Goal: Information Seeking & Learning: Learn about a topic

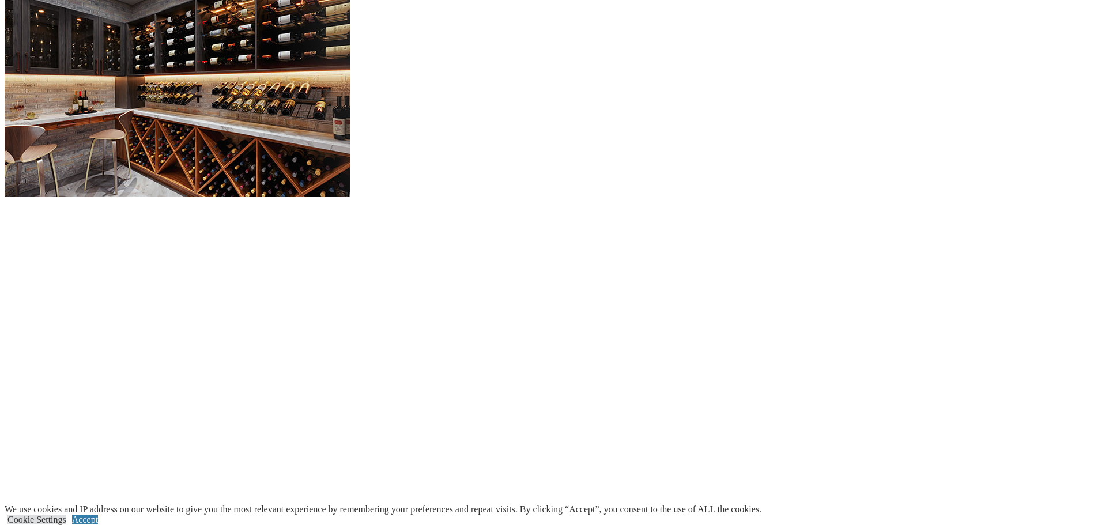
click at [0, 0] on span at bounding box center [0, 0] width 0 height 0
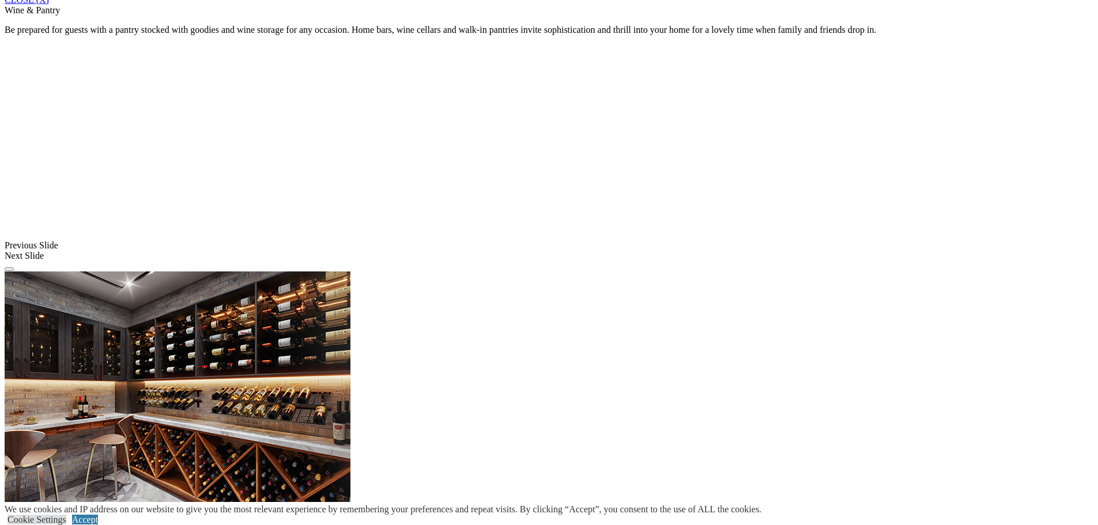
scroll to position [956, 0]
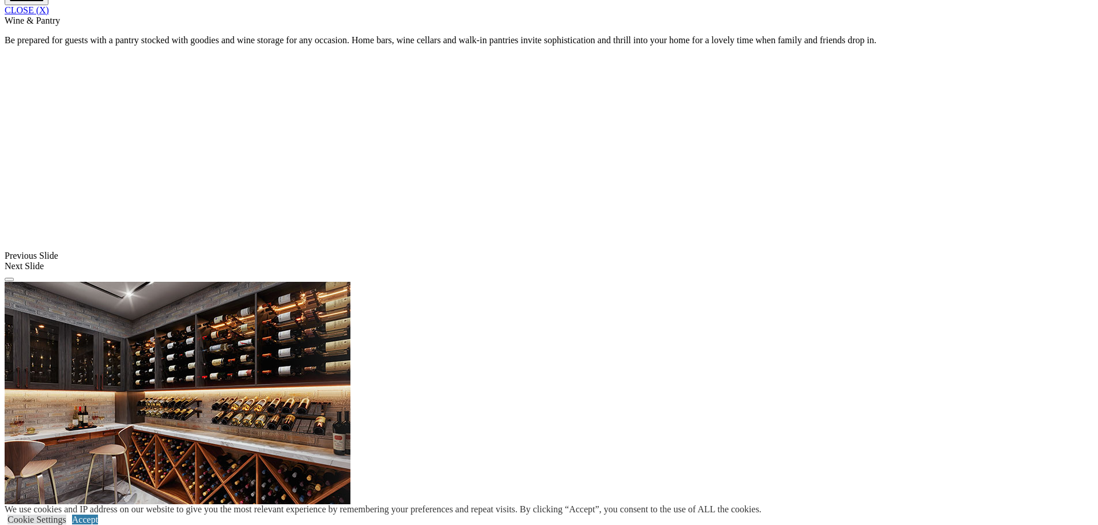
type input "*****"
click input "*" at bounding box center [0, 0] width 0 height 0
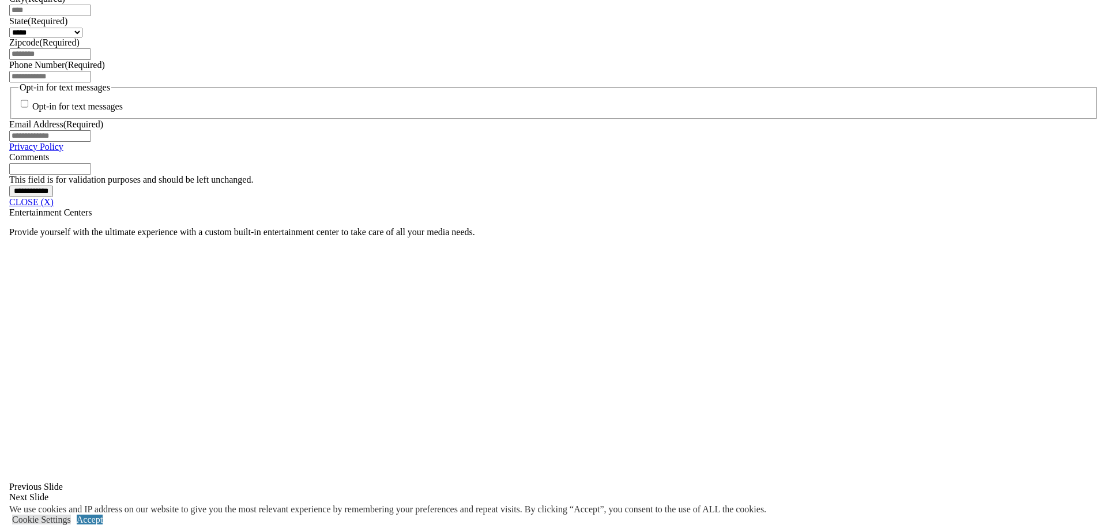
scroll to position [876, 0]
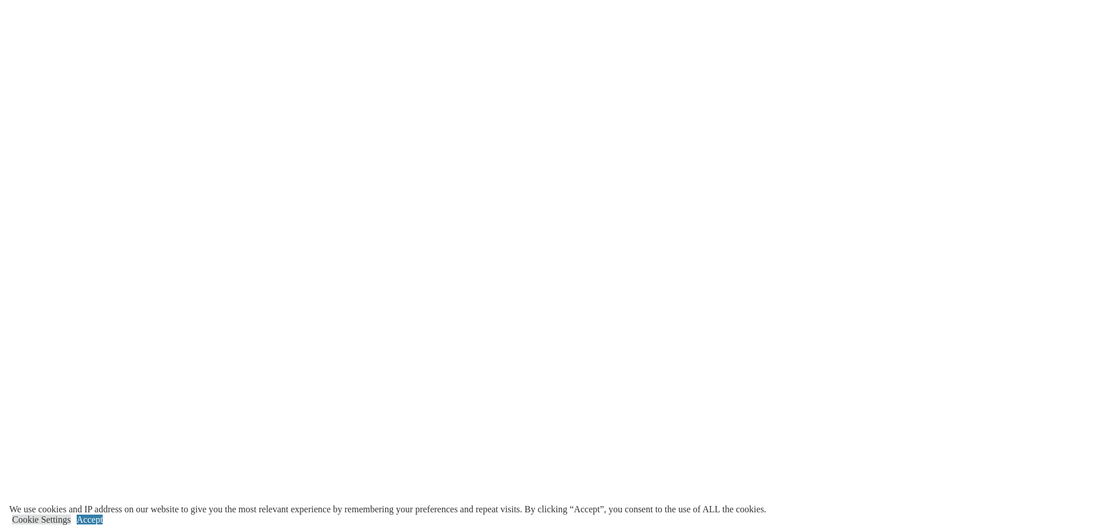
scroll to position [1733, 0]
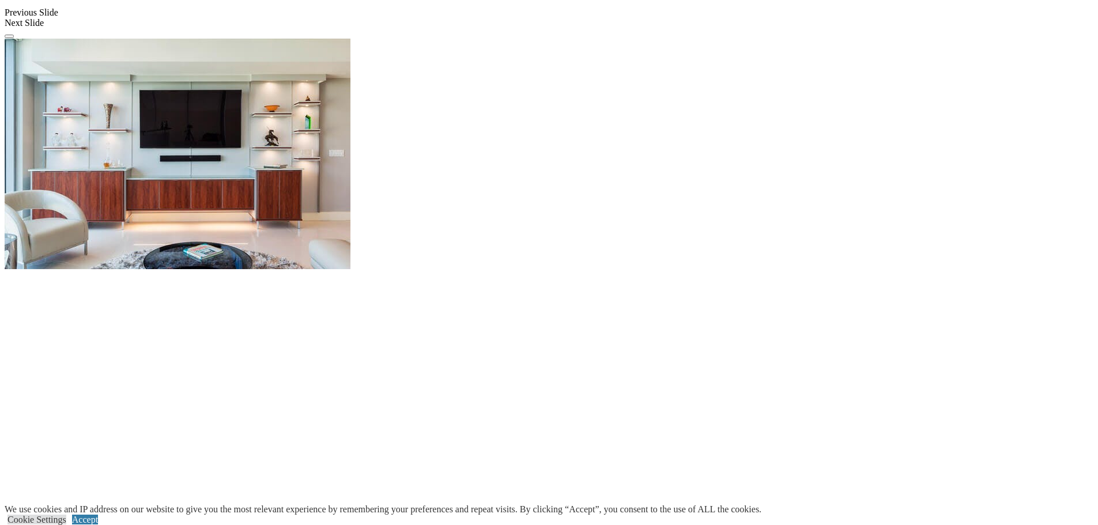
scroll to position [1328, 0]
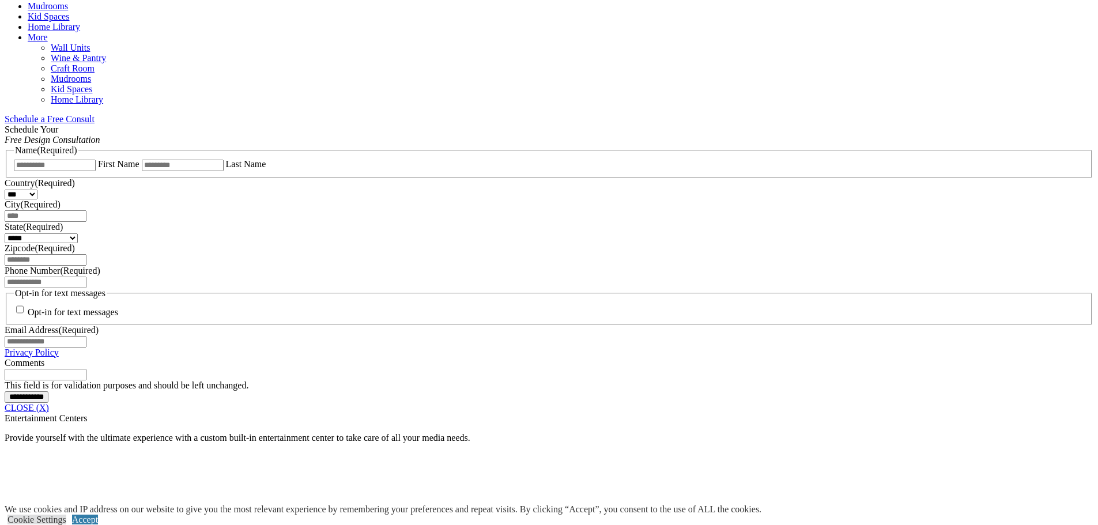
scroll to position [749, 0]
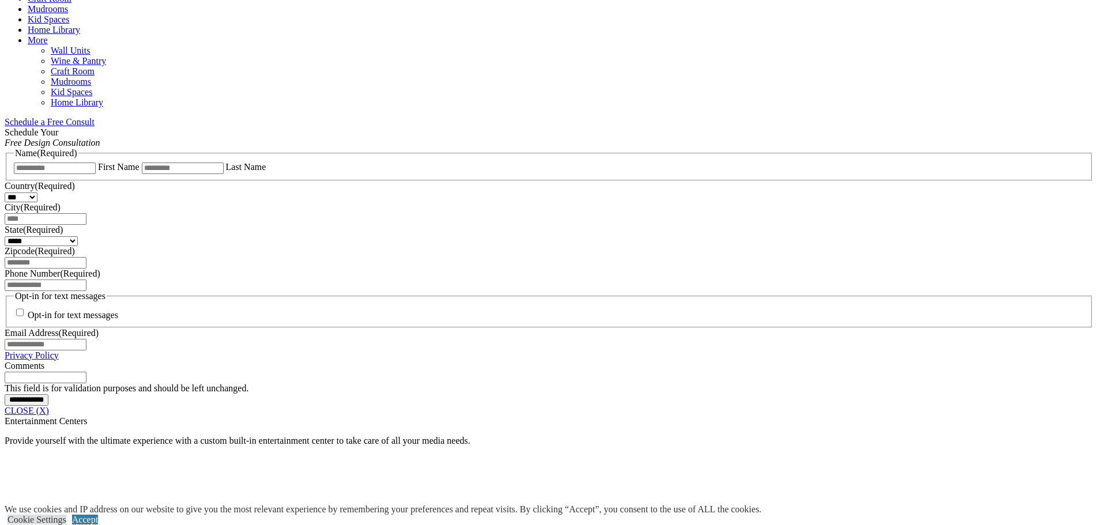
scroll to position [717, 0]
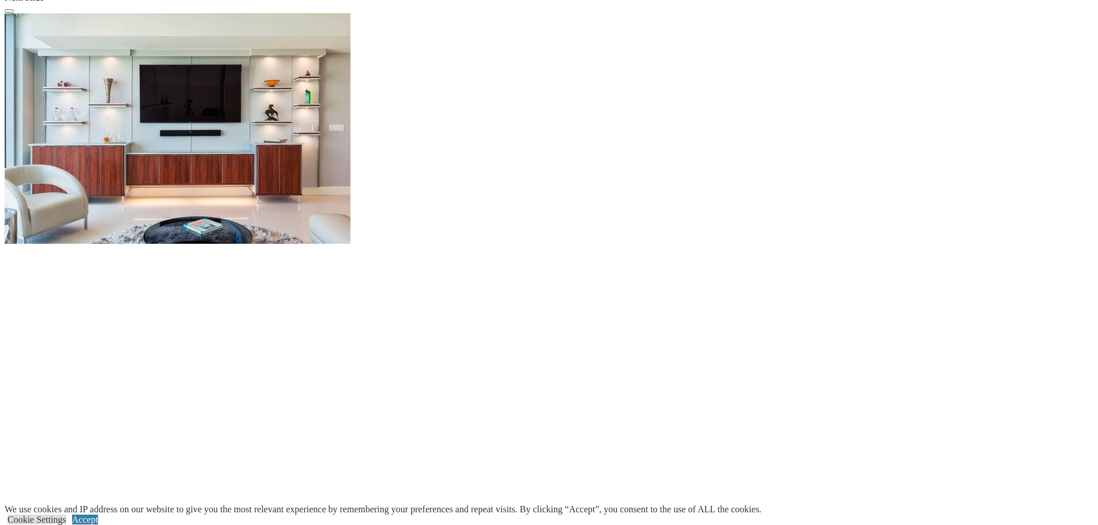
scroll to position [0, 0]
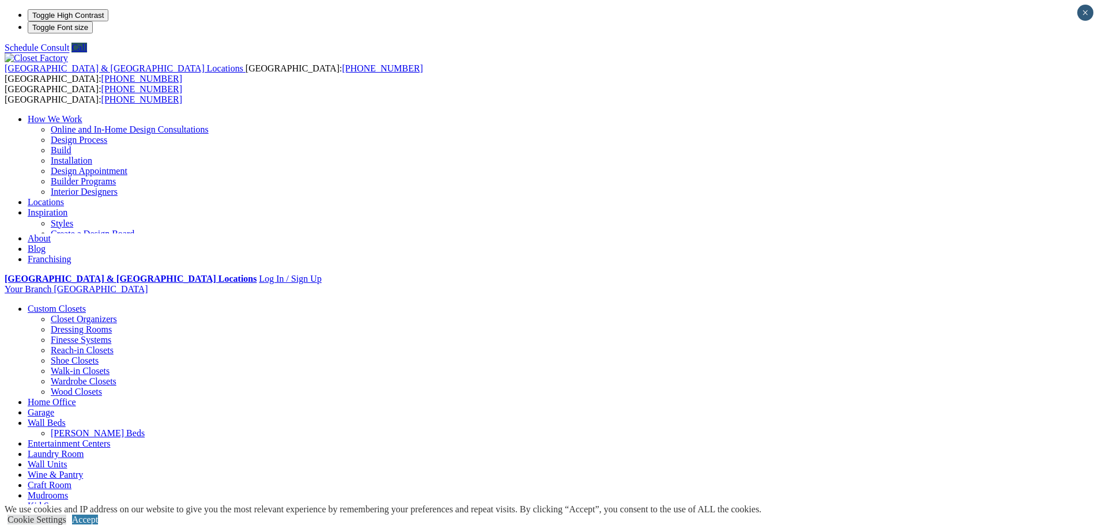
click at [84, 449] on link "Laundry Room" at bounding box center [56, 454] width 56 height 10
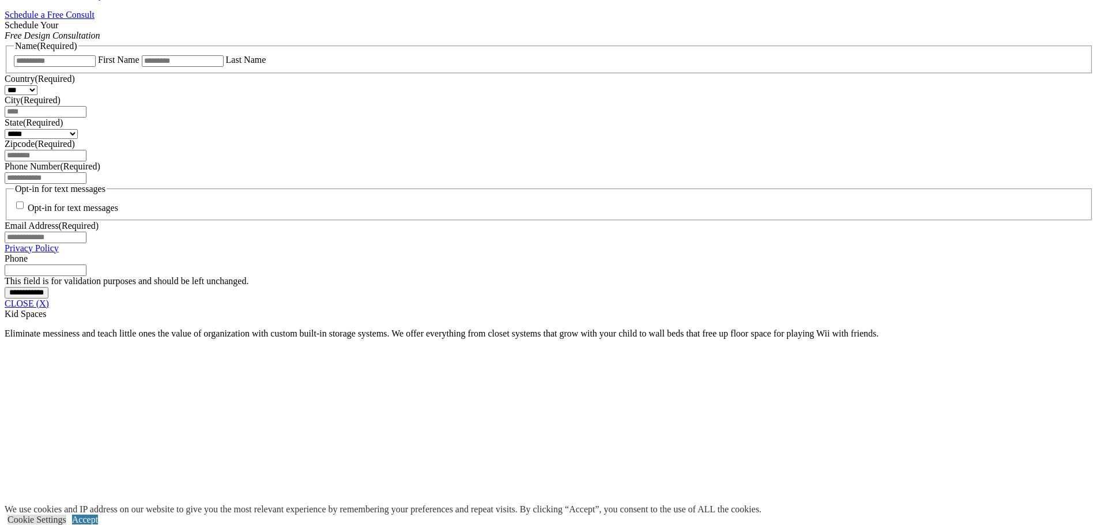
scroll to position [786, 0]
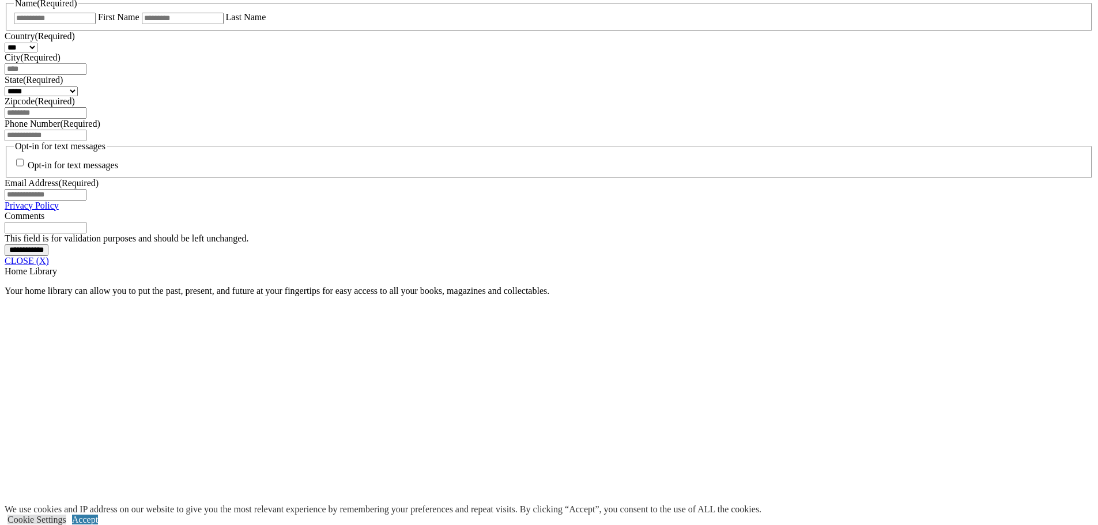
scroll to position [805, 0]
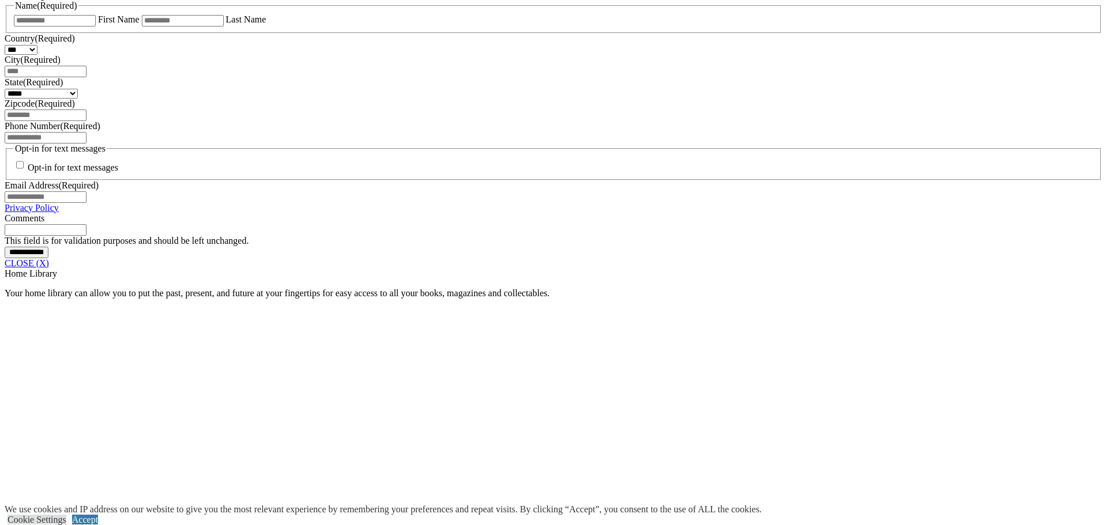
click at [0, 0] on span at bounding box center [0, 0] width 0 height 0
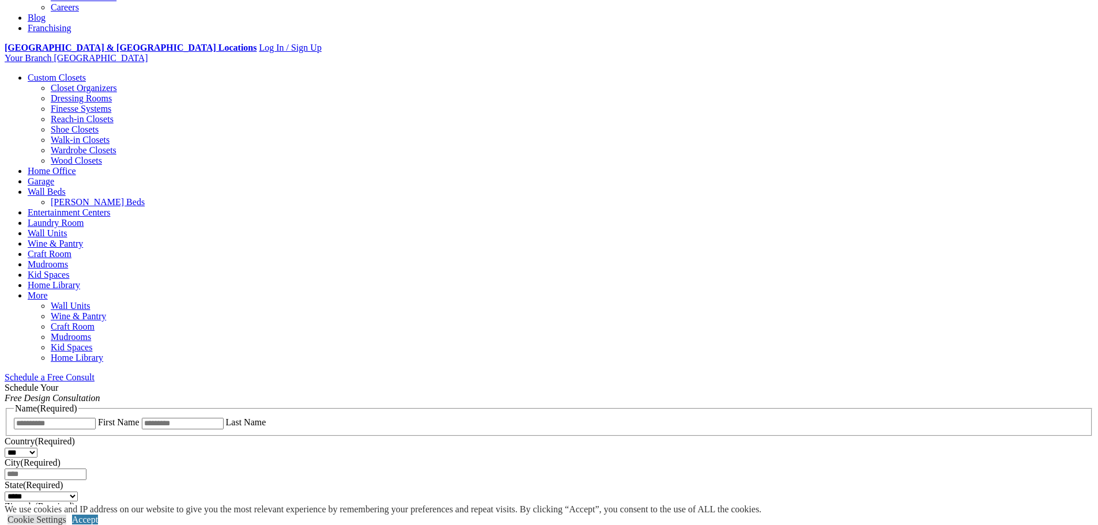
scroll to position [0, 0]
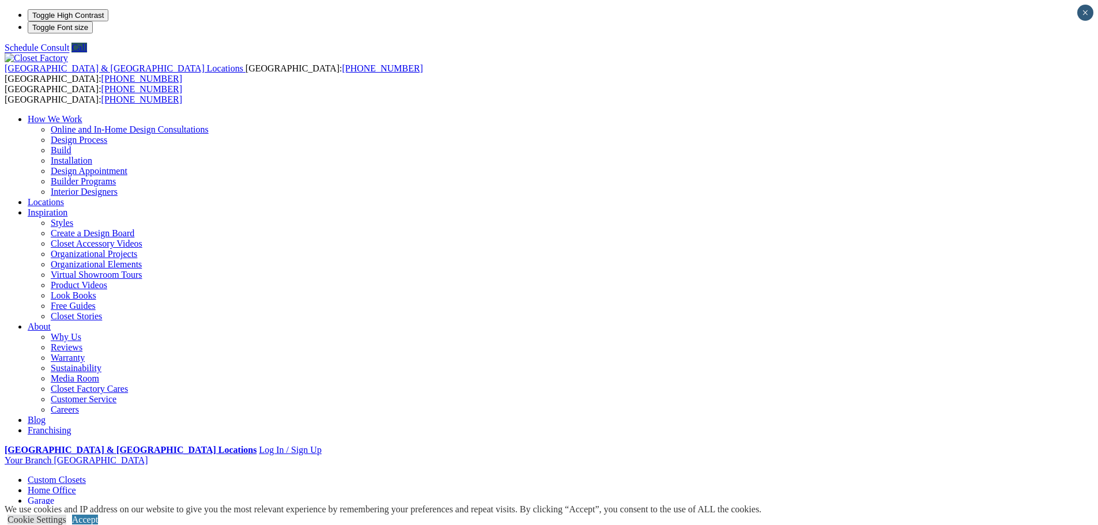
click at [145, 517] on link "[PERSON_NAME] Beds" at bounding box center [98, 522] width 94 height 10
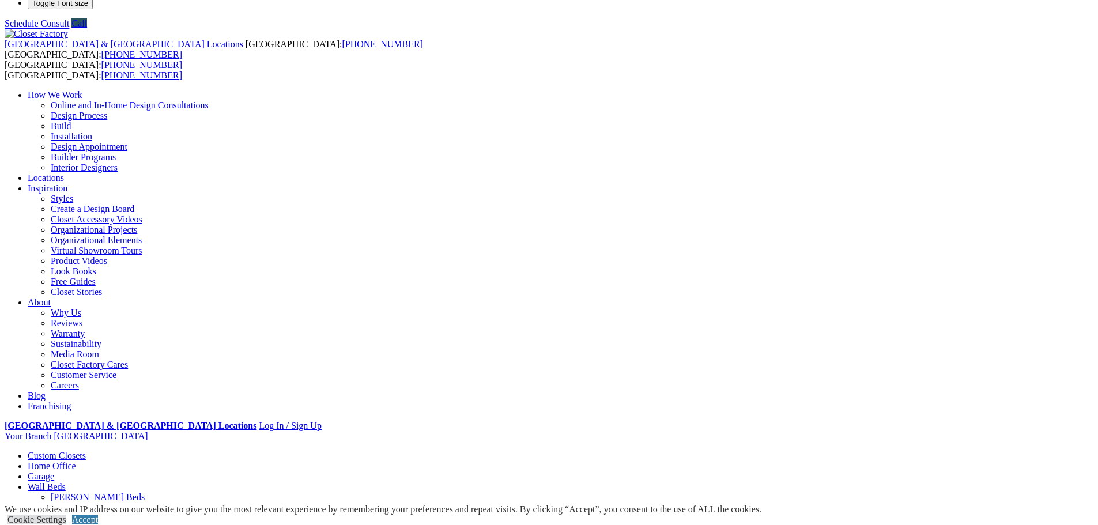
scroll to position [71, 0]
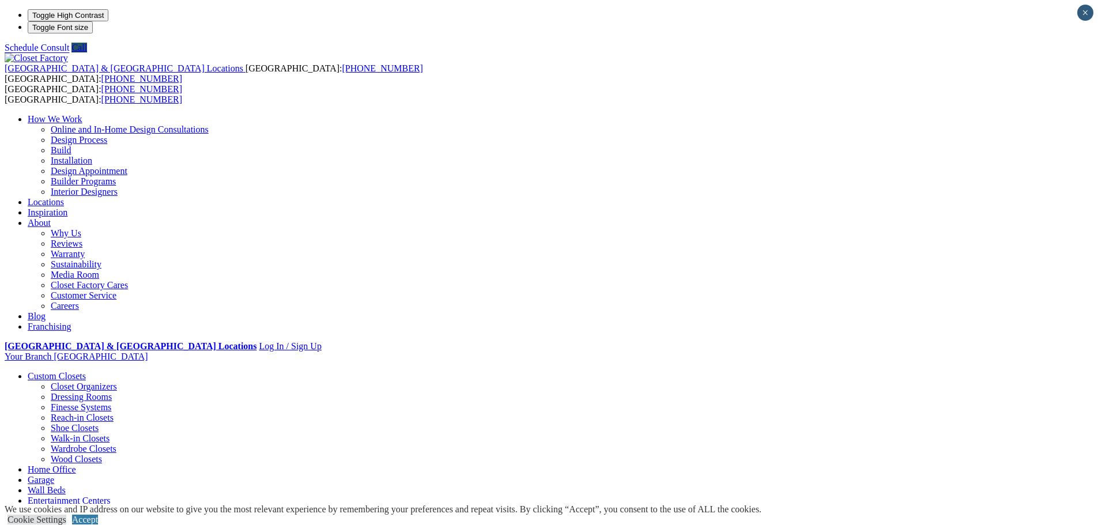
click at [117, 382] on link "Closet Organizers" at bounding box center [84, 387] width 66 height 10
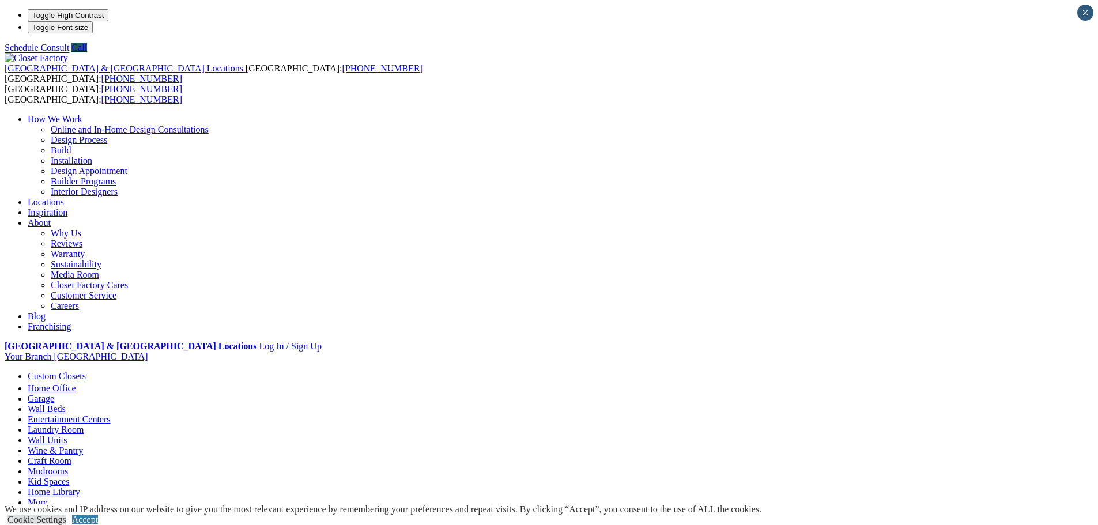
click at [117, 382] on link "Closet Organizers" at bounding box center [84, 387] width 66 height 10
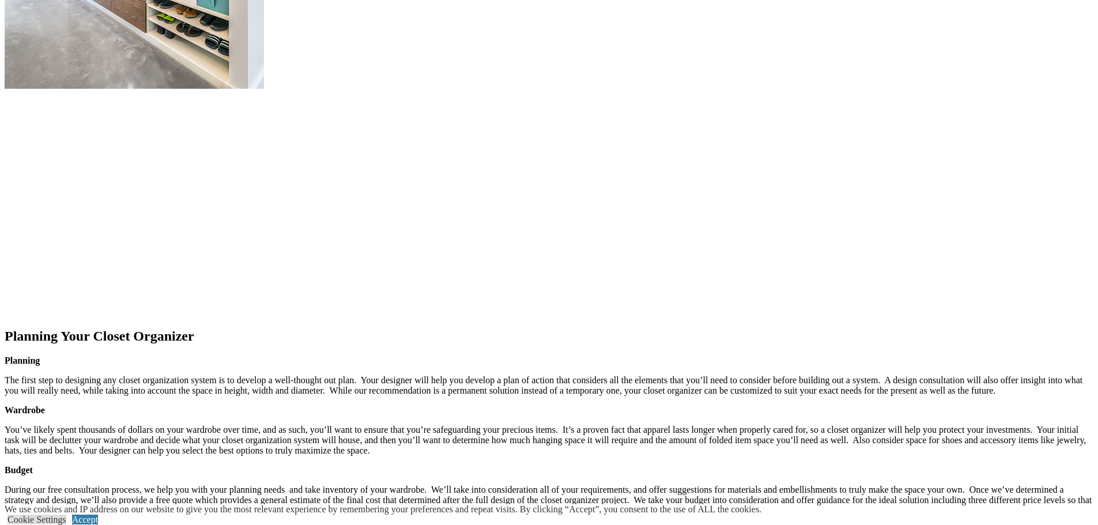
scroll to position [1659, 0]
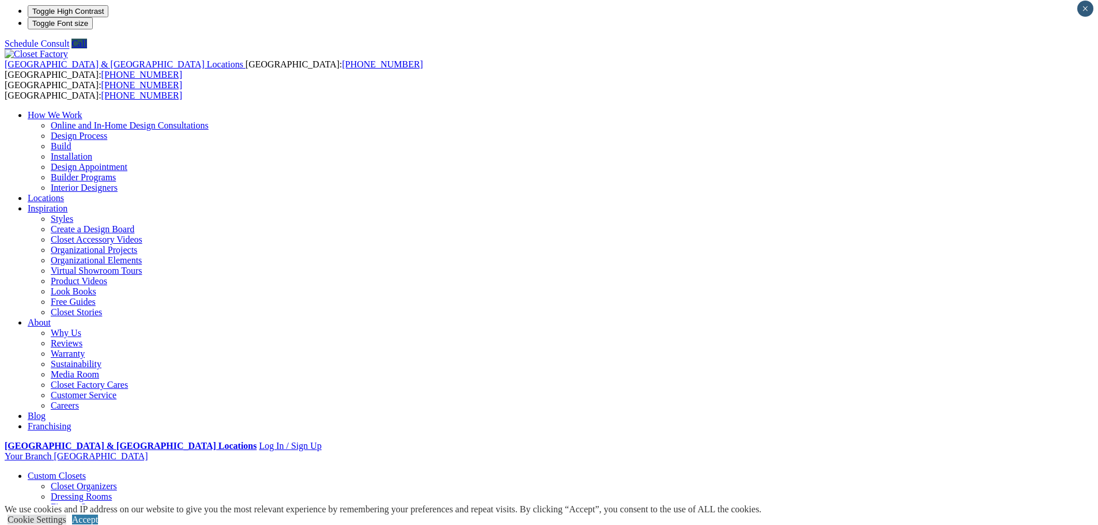
scroll to position [0, 0]
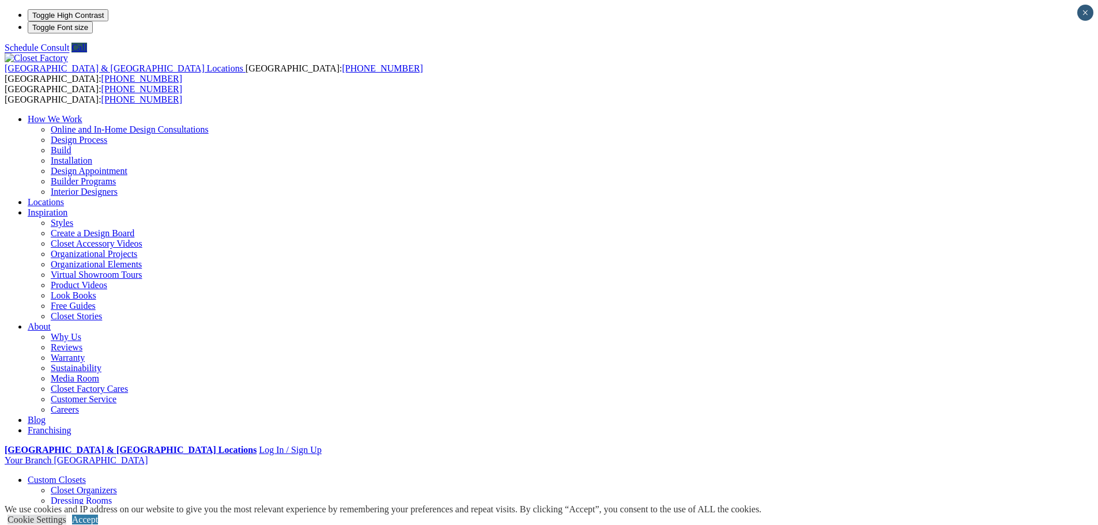
click at [107, 280] on link "Product Videos" at bounding box center [79, 285] width 56 height 10
click at [114, 517] on link "Reach-in Closets" at bounding box center [82, 522] width 63 height 10
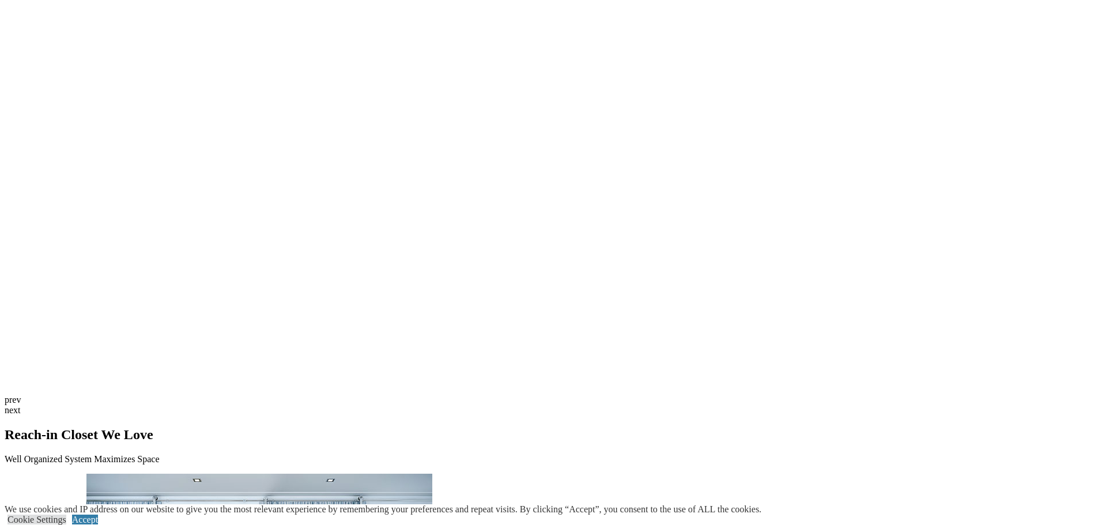
scroll to position [2860, 0]
